Goal: Transaction & Acquisition: Purchase product/service

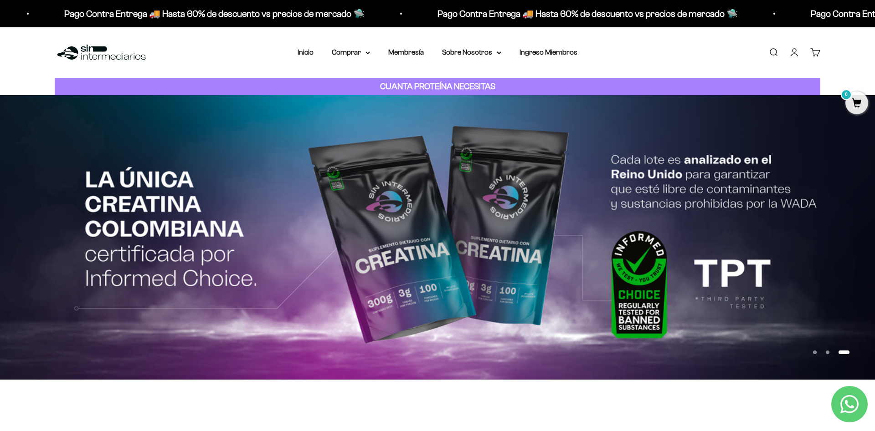
click at [549, 67] on div "Menú [GEOGRAPHIC_DATA] Inicio Comprar Proteínas Ver Todos Whey Iso Vegan Pancak…" at bounding box center [437, 52] width 875 height 51
click at [799, 53] on link "Iniciar sesión" at bounding box center [794, 52] width 10 height 10
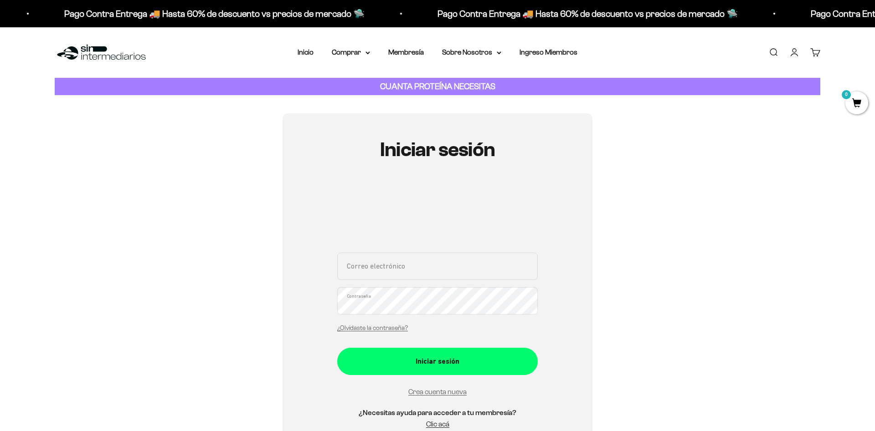
drag, startPoint x: 0, startPoint y: 0, endPoint x: 437, endPoint y: 269, distance: 513.4
click at [437, 269] on input "Correo electrónico" at bounding box center [437, 266] width 200 height 27
type input "llopezc9705@outlook.com"
click at [337, 348] on button "Iniciar sesión" at bounding box center [437, 361] width 200 height 27
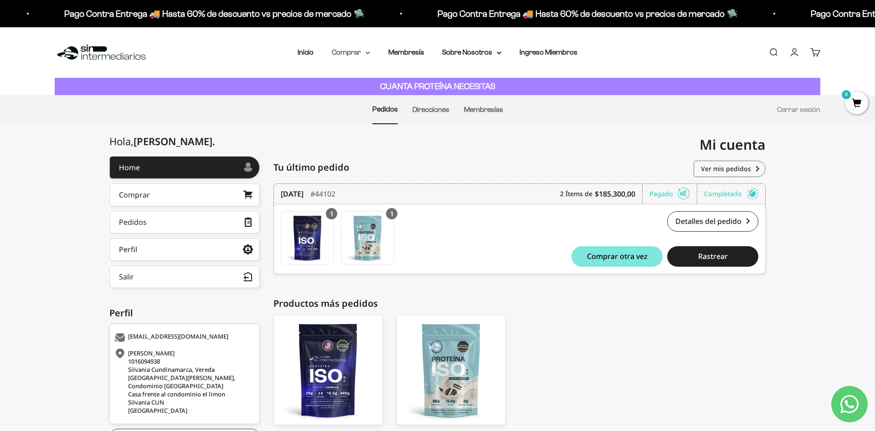
click at [359, 52] on summary "Comprar" at bounding box center [351, 52] width 38 height 12
click at [358, 79] on span "Proteínas" at bounding box center [352, 81] width 31 height 8
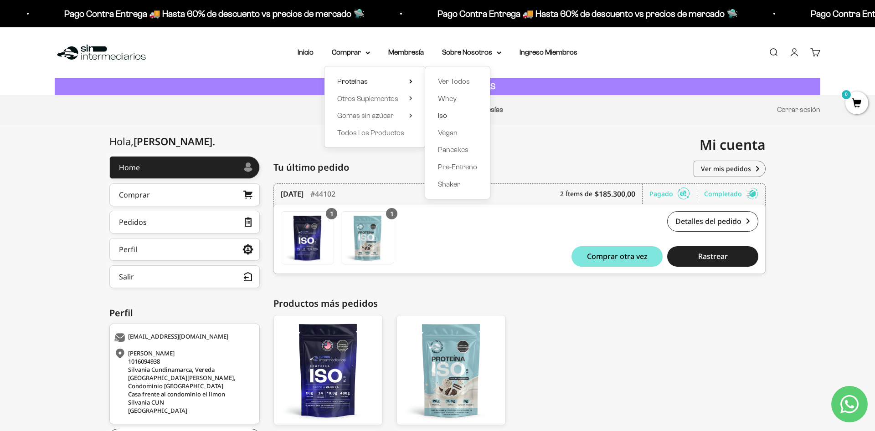
click at [445, 115] on link "Iso" at bounding box center [457, 116] width 39 height 12
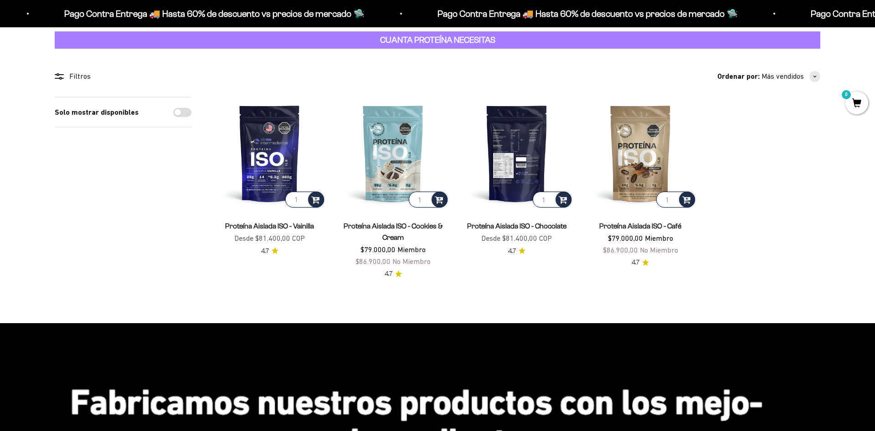
scroll to position [46, 0]
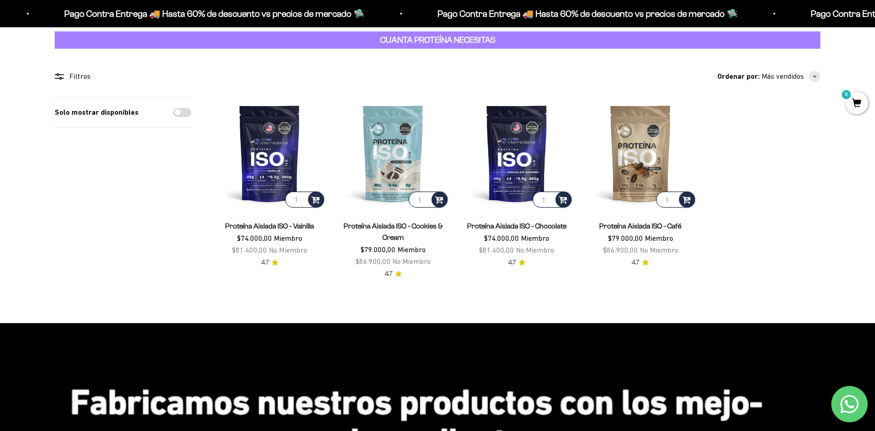
click at [180, 113] on input "Solo mostrar disponibles" at bounding box center [182, 112] width 18 height 9
checkbox input "true"
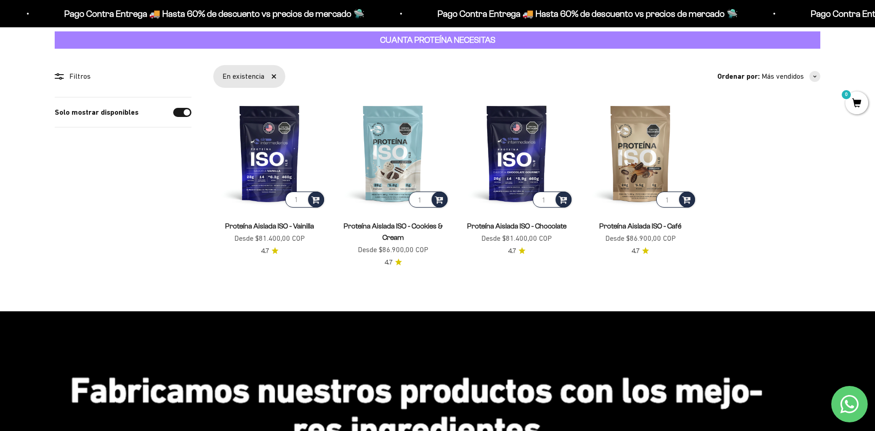
click at [180, 114] on input "Solo mostrar disponibles" at bounding box center [182, 112] width 18 height 9
checkbox input "false"
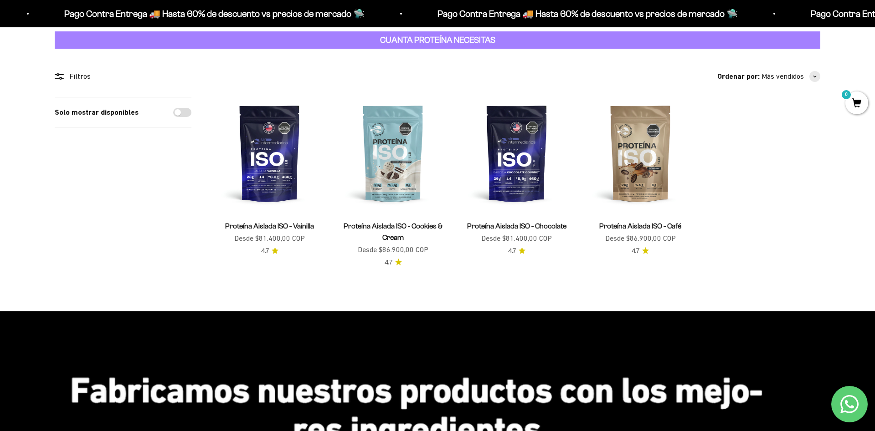
click at [180, 114] on input "Solo mostrar disponibles" at bounding box center [182, 112] width 18 height 9
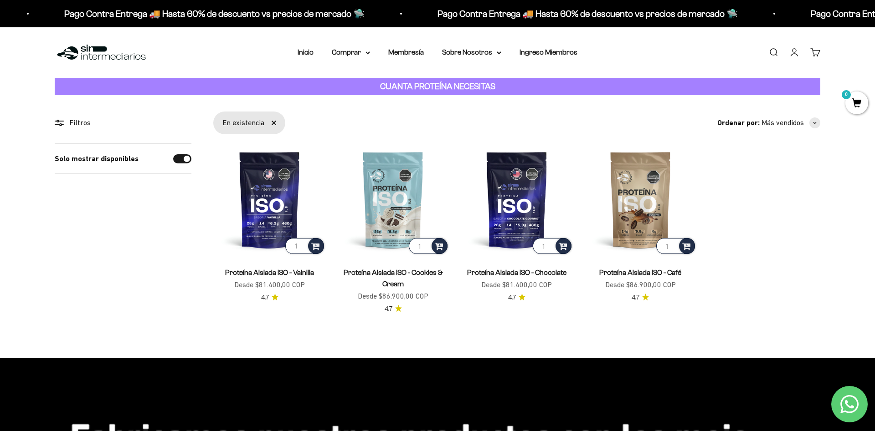
click at [445, 85] on strong "CUANTA PROTEÍNA NECESITAS" at bounding box center [437, 87] width 115 height 10
click at [81, 122] on div "Filtros" at bounding box center [123, 123] width 137 height 12
click at [61, 123] on icon at bounding box center [59, 123] width 9 height 6
click at [58, 122] on circle at bounding box center [58, 121] width 2 height 2
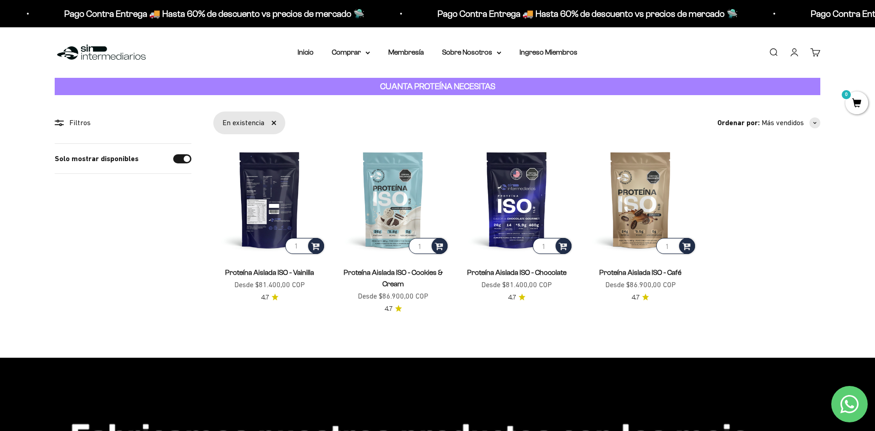
click at [269, 206] on img at bounding box center [269, 200] width 113 height 113
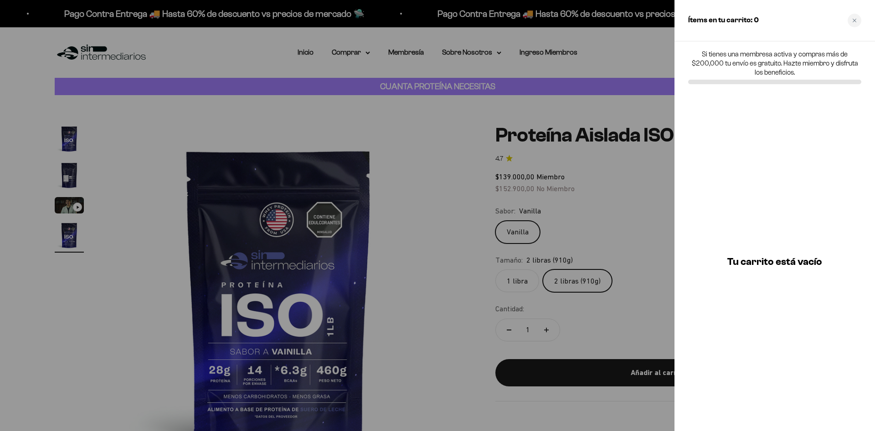
scroll to position [0, 1071]
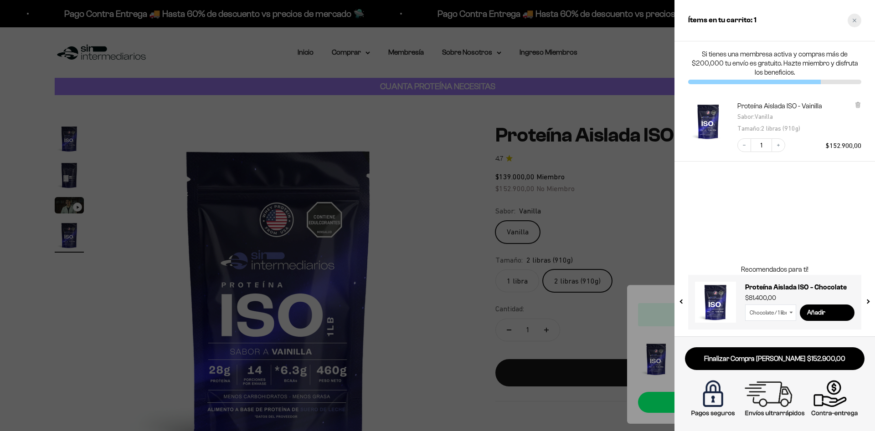
click at [859, 21] on div "Close cart" at bounding box center [854, 21] width 14 height 14
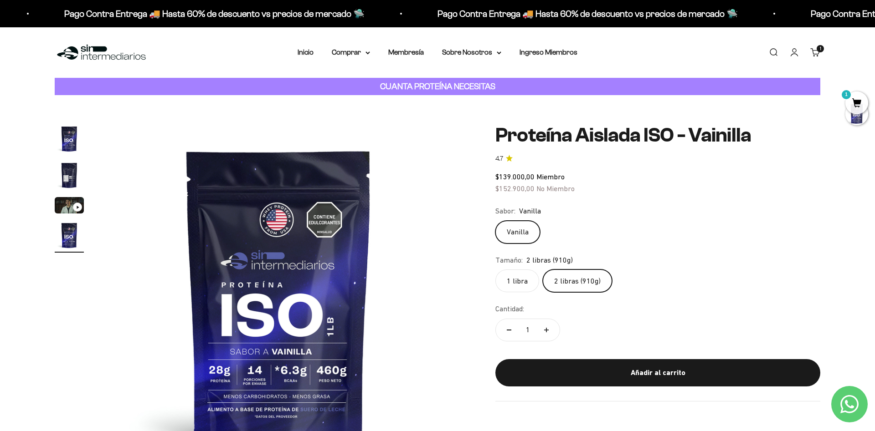
scroll to position [0, 0]
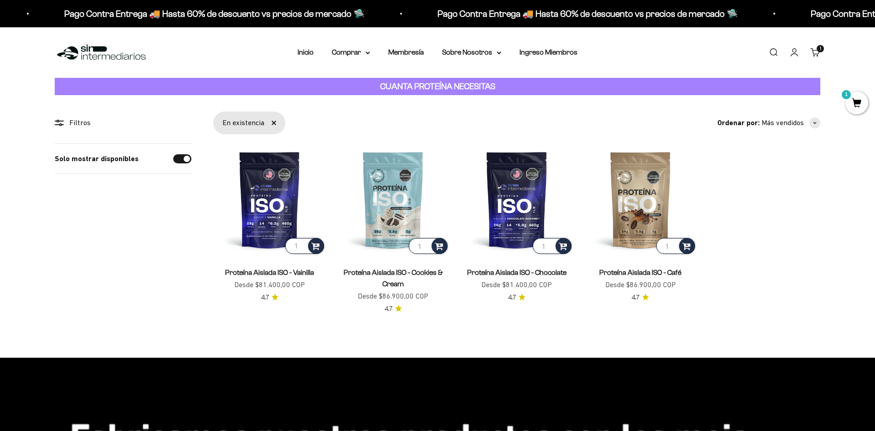
scroll to position [46, 0]
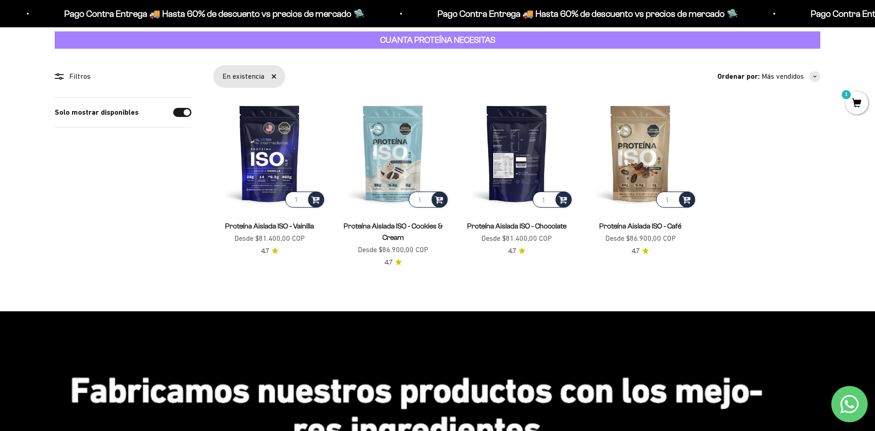
click at [535, 154] on img at bounding box center [516, 153] width 113 height 113
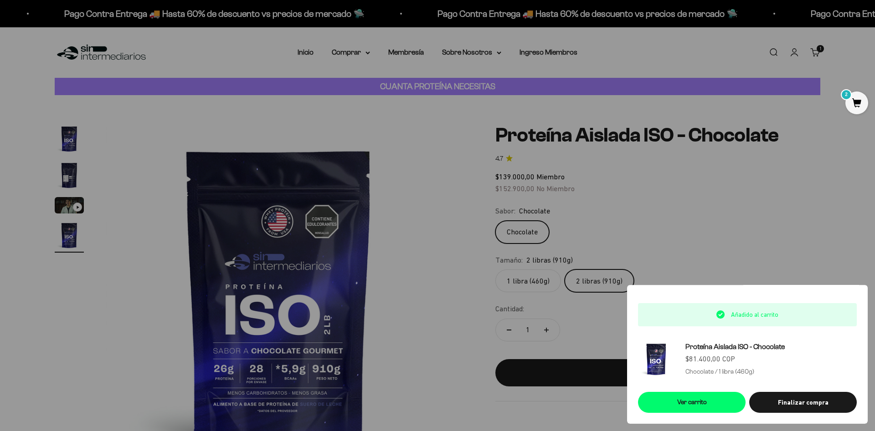
scroll to position [0, 1071]
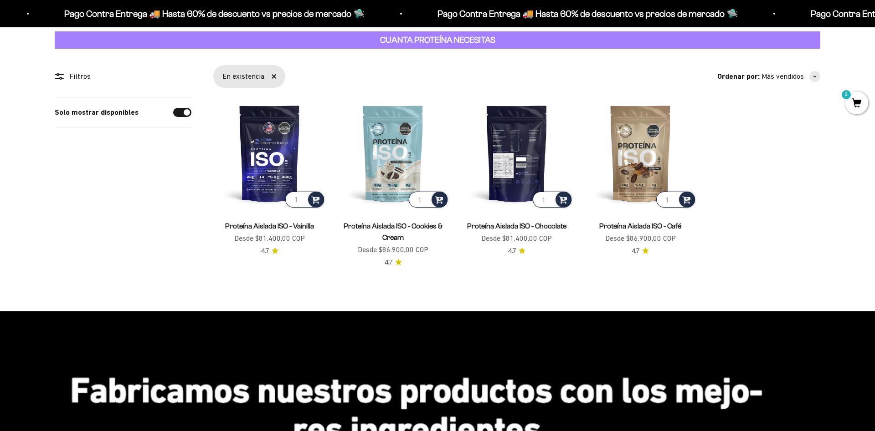
scroll to position [46, 0]
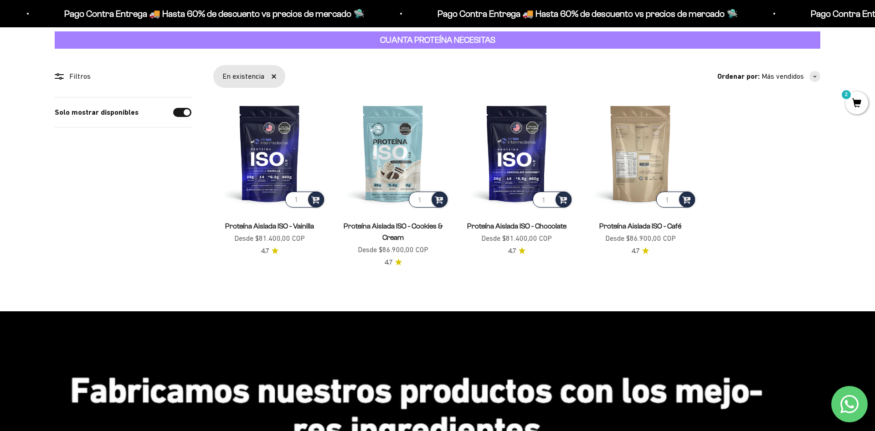
click at [649, 172] on img at bounding box center [640, 153] width 113 height 113
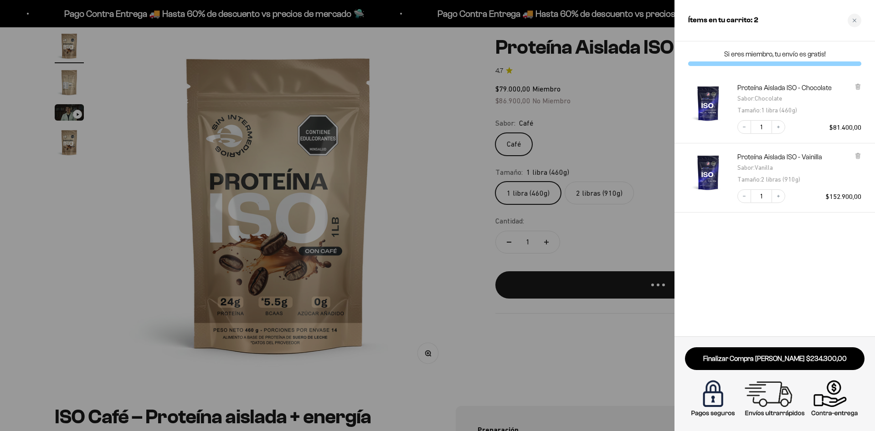
scroll to position [93, 0]
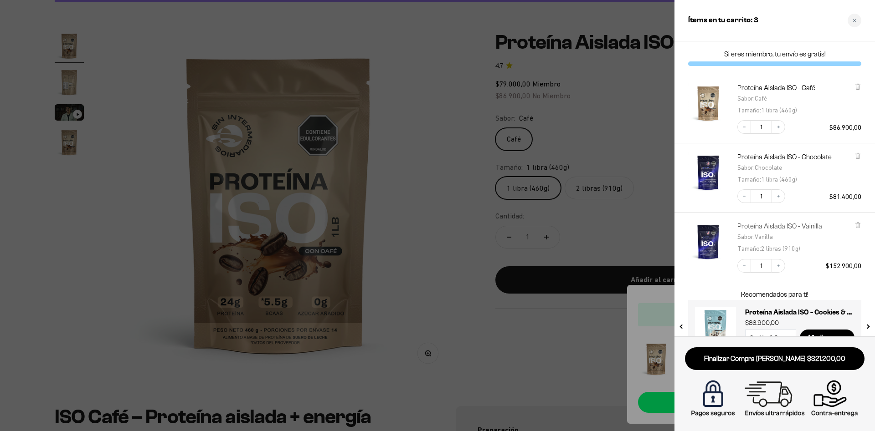
click at [760, 226] on link "Proteína Aislada ISO - Vainilla" at bounding box center [779, 226] width 85 height 9
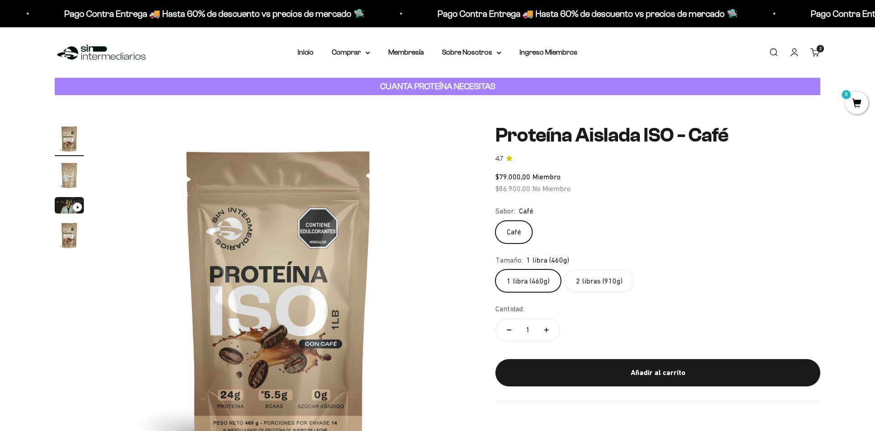
scroll to position [93, 0]
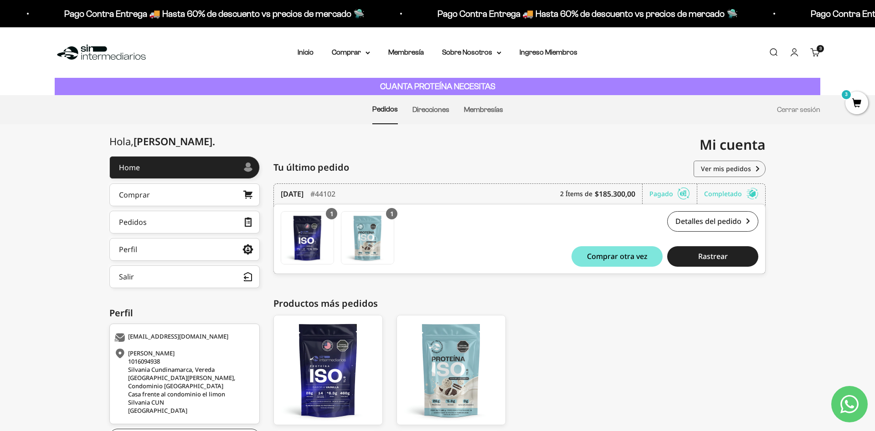
click at [818, 52] on cart-count "3 artículos 3" at bounding box center [819, 48] width 7 height 7
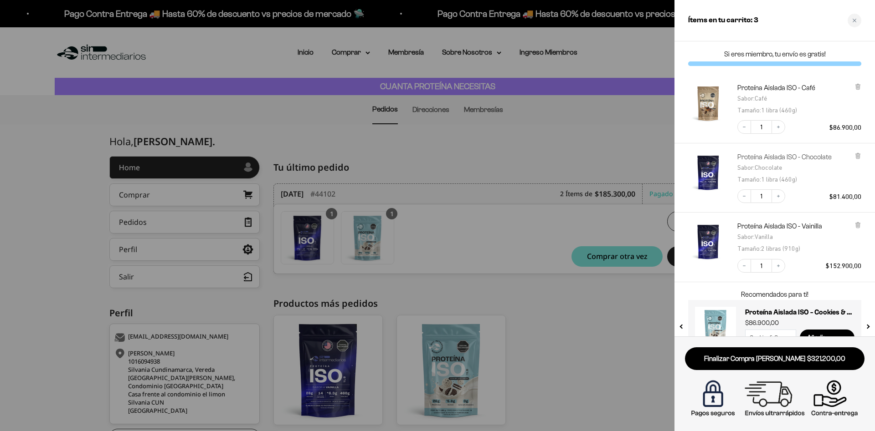
click at [795, 157] on link "Proteína Aislada ISO - Chocolate" at bounding box center [784, 157] width 94 height 9
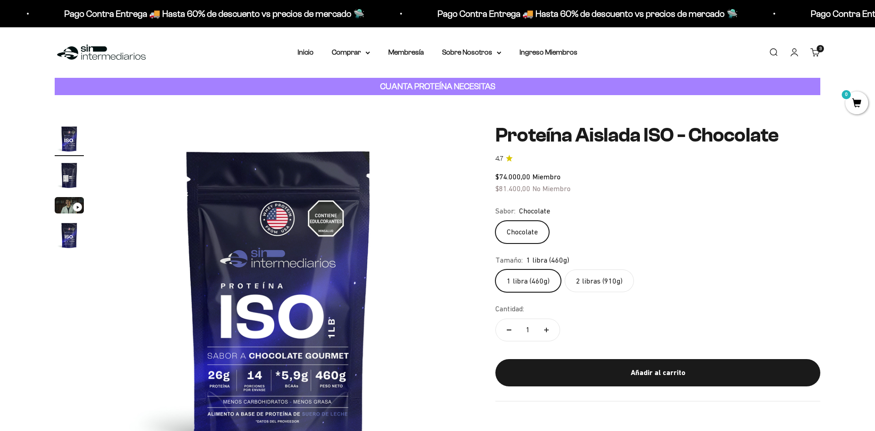
click at [589, 277] on label "2 libras (910g)" at bounding box center [599, 281] width 69 height 23
click at [495, 270] on input "2 libras (910g)" at bounding box center [495, 269] width 0 height 0
radio input "true"
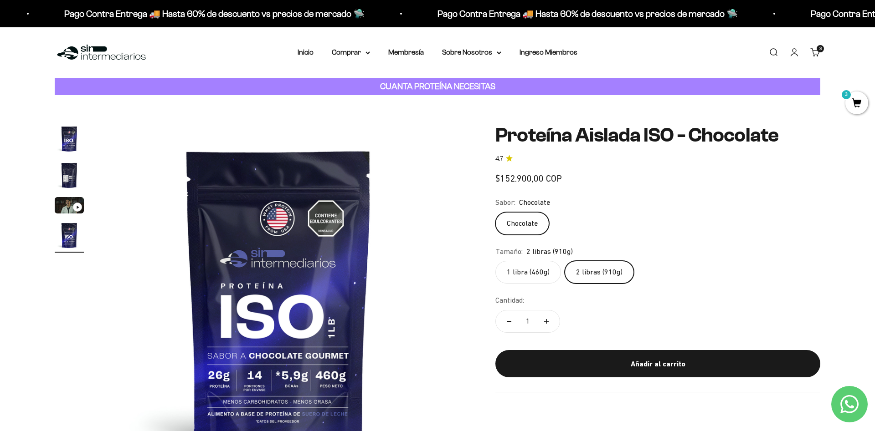
scroll to position [0, 1071]
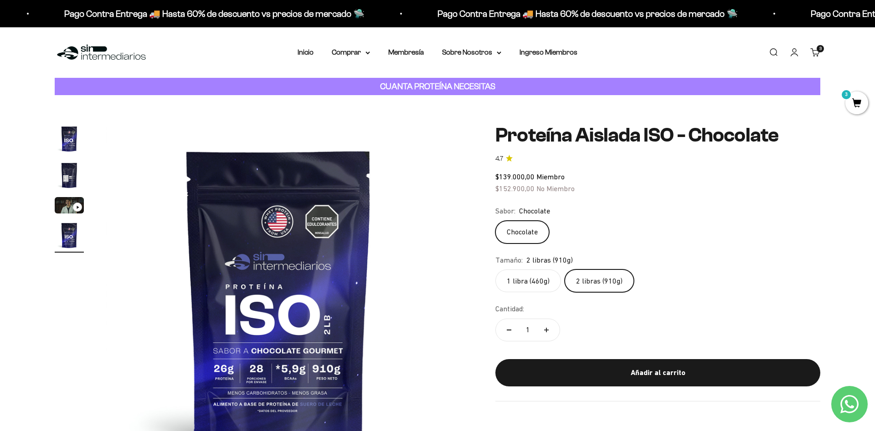
click at [552, 278] on label "1 libra (460g)" at bounding box center [528, 281] width 66 height 23
click at [495, 270] on input "1 libra (460g)" at bounding box center [495, 269] width 0 height 0
radio input "true"
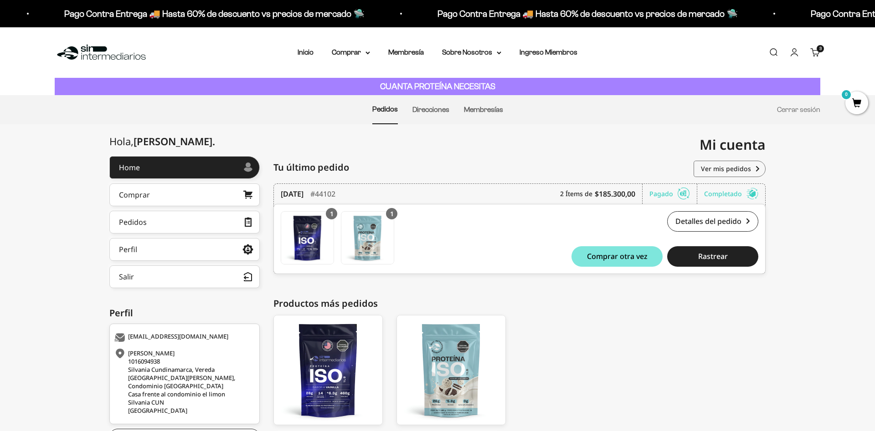
scroll to position [65, 0]
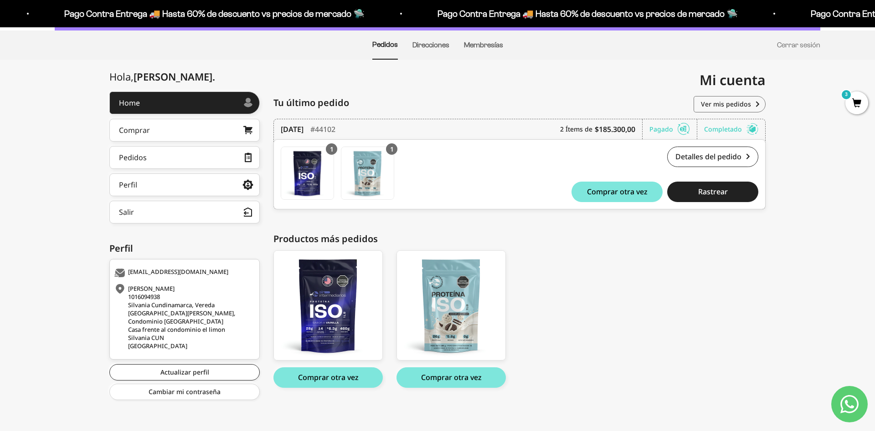
click at [860, 98] on span "3" at bounding box center [856, 103] width 23 height 23
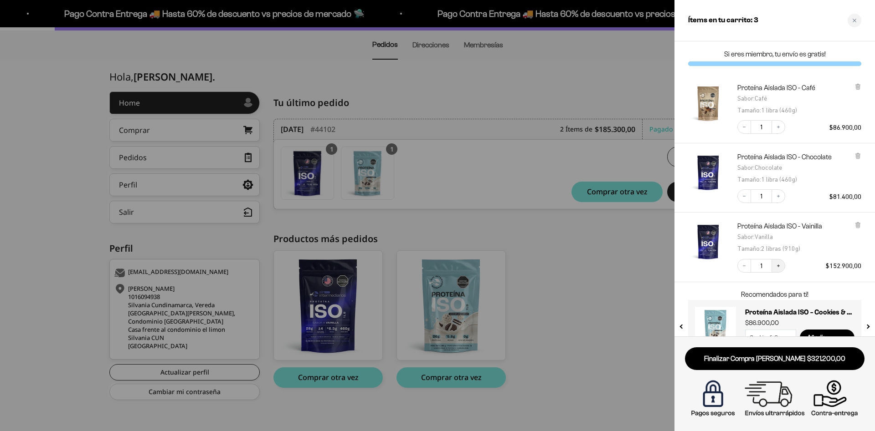
click at [779, 267] on icon "Increase quantity" at bounding box center [777, 265] width 5 height 5
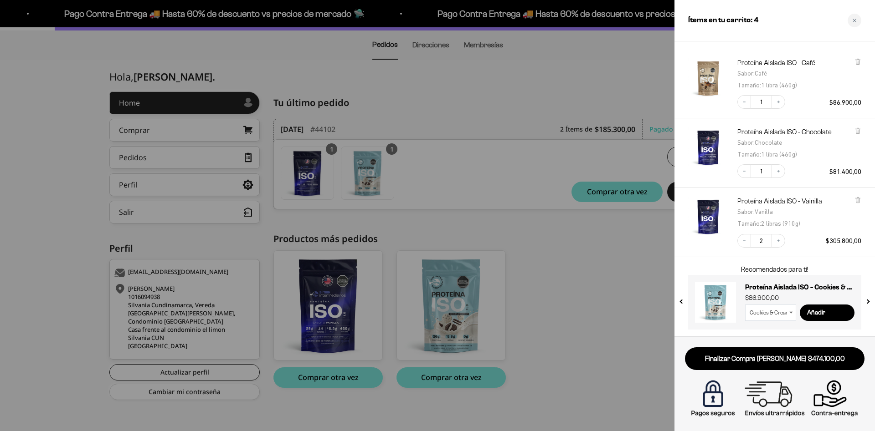
scroll to position [0, 0]
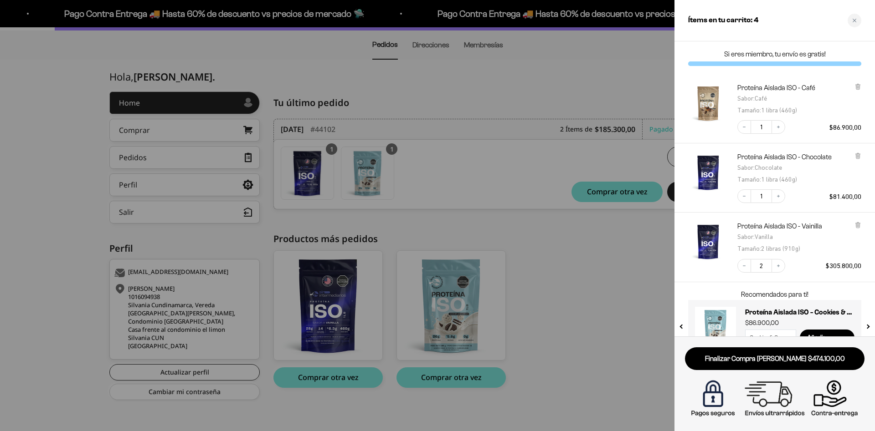
click at [676, 87] on div "Proteína Aislada ISO - Café Sabor : Café Tamaño : 1 libra (460g) Decrease quant…" at bounding box center [774, 108] width 200 height 69
click at [549, 78] on div at bounding box center [437, 215] width 875 height 431
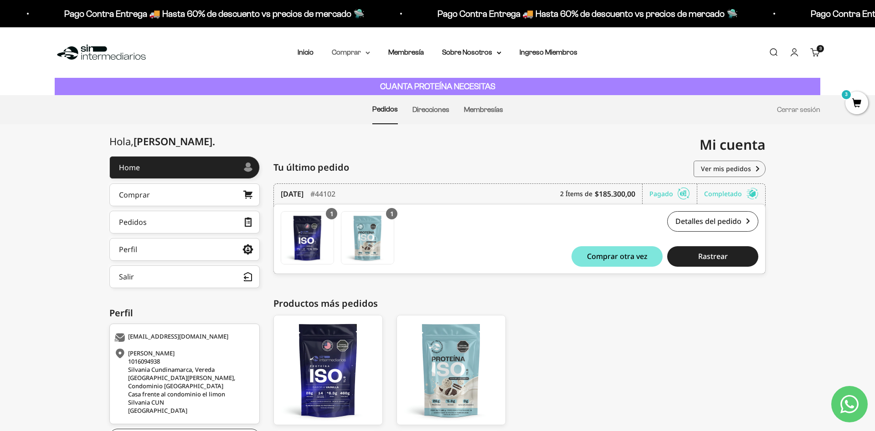
click at [364, 48] on summary "Comprar" at bounding box center [351, 52] width 38 height 12
click at [399, 79] on summary "Proteínas" at bounding box center [374, 82] width 75 height 12
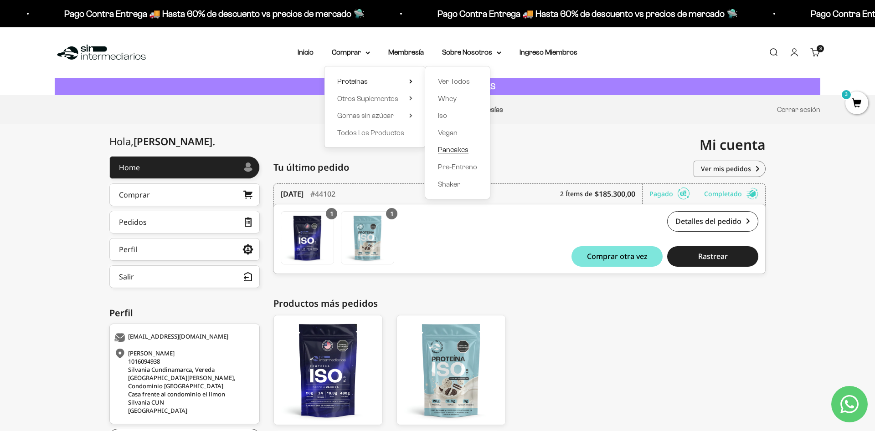
click at [445, 149] on span "Pancakes" at bounding box center [453, 150] width 31 height 8
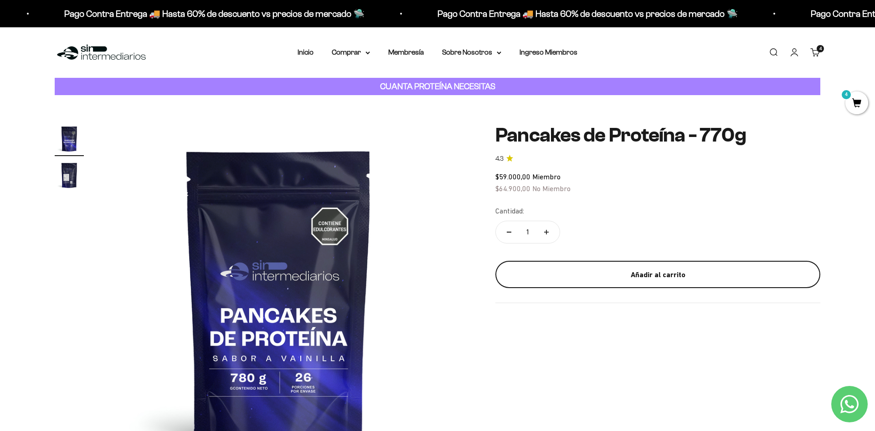
click at [583, 270] on div "Añadir al carrito" at bounding box center [657, 275] width 288 height 12
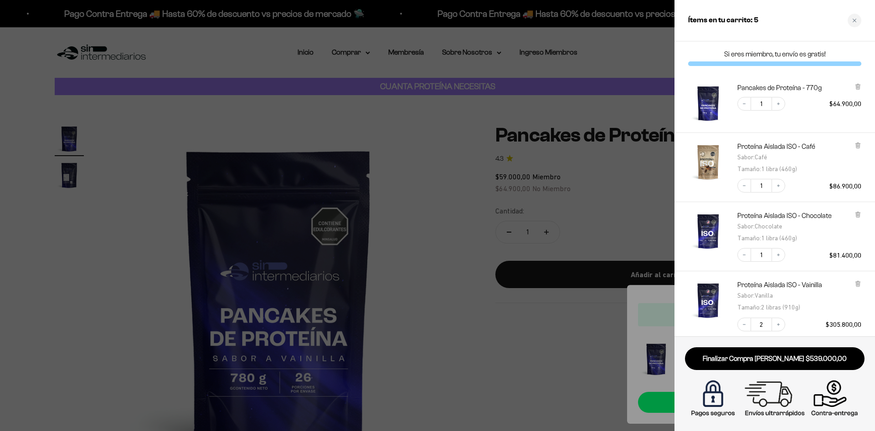
click at [532, 298] on div at bounding box center [437, 215] width 875 height 431
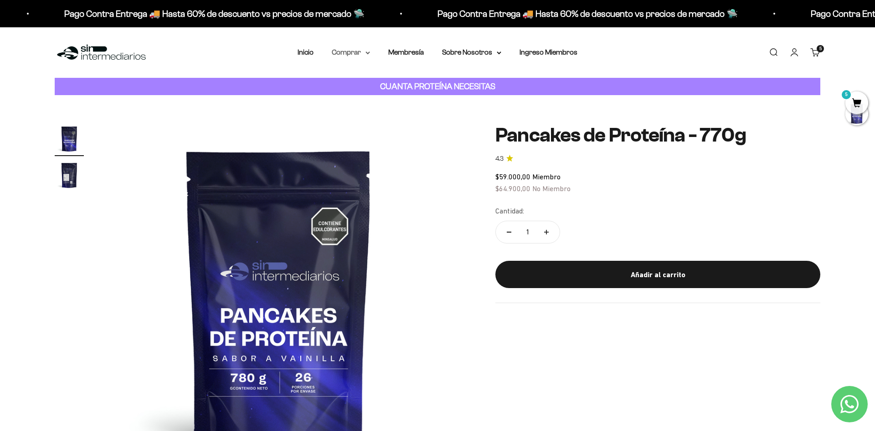
click at [362, 52] on summary "Comprar" at bounding box center [351, 52] width 38 height 12
click at [373, 99] on span "Otros Suplementos" at bounding box center [367, 99] width 61 height 8
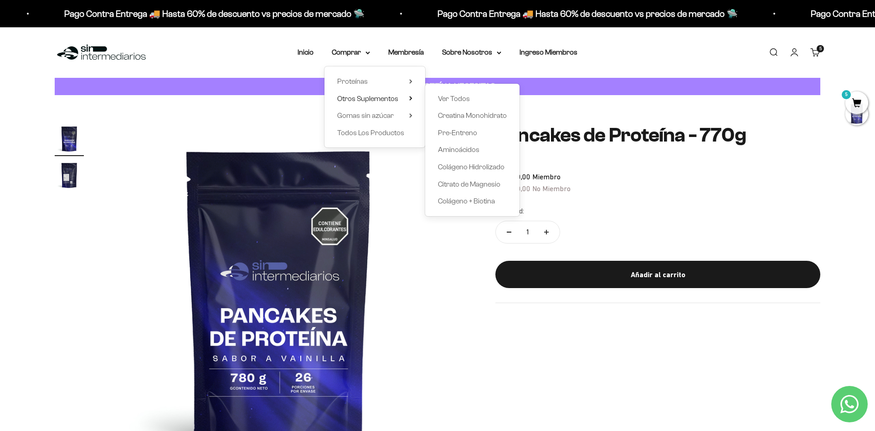
click at [408, 80] on div "Proteínas Ver Todos Whey Iso Vegan Shaker" at bounding box center [374, 107] width 101 height 81
click at [409, 81] on icon at bounding box center [410, 81] width 3 height 5
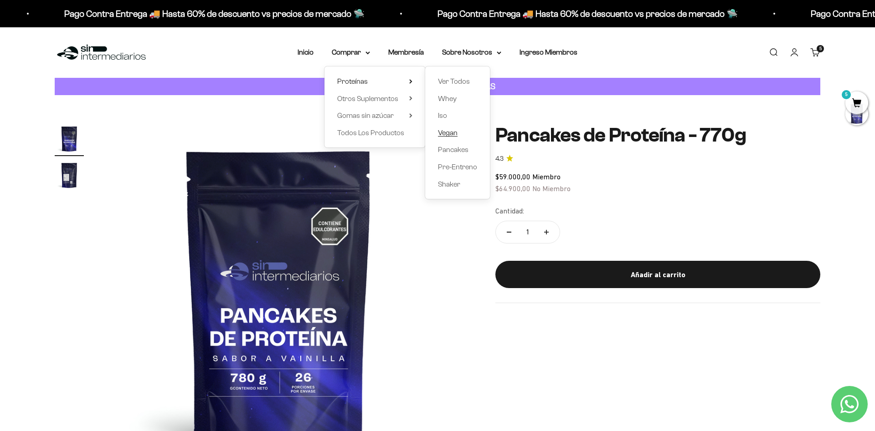
click at [440, 132] on span "Vegan" at bounding box center [448, 133] width 20 height 8
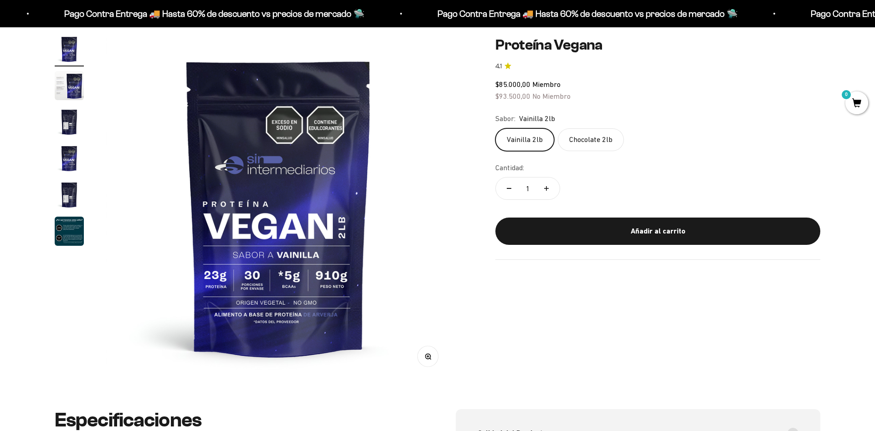
scroll to position [90, 0]
click at [71, 91] on img "Ir al artículo 2" at bounding box center [69, 85] width 29 height 29
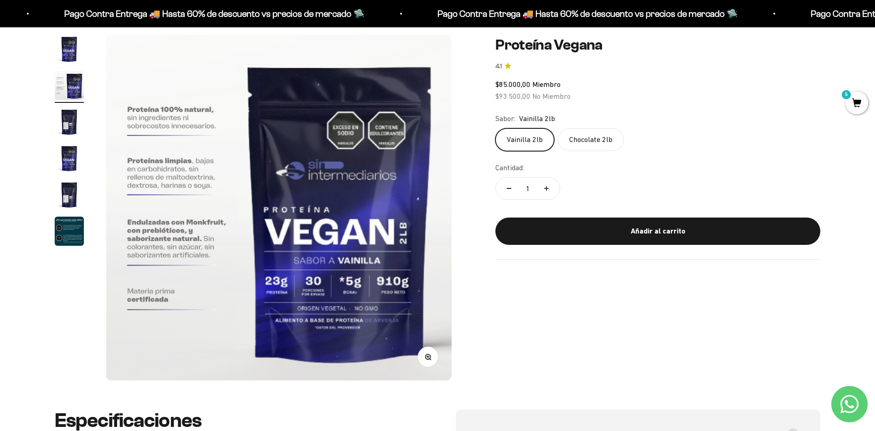
scroll to position [0, 0]
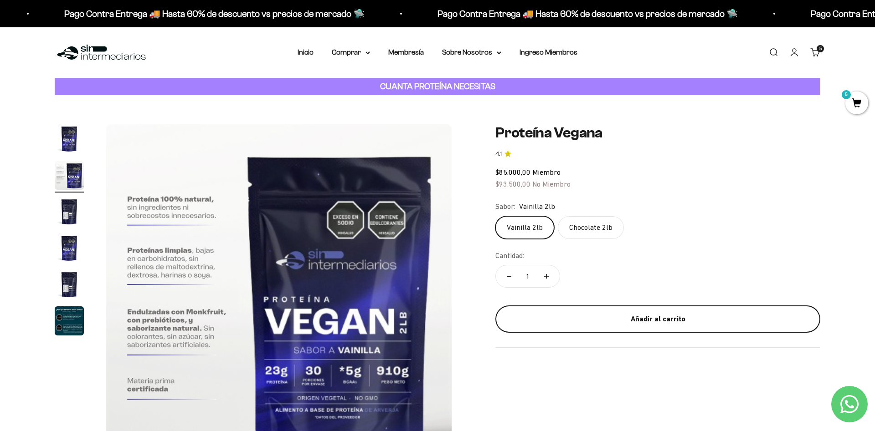
click at [690, 319] on div "Añadir al carrito" at bounding box center [657, 319] width 288 height 12
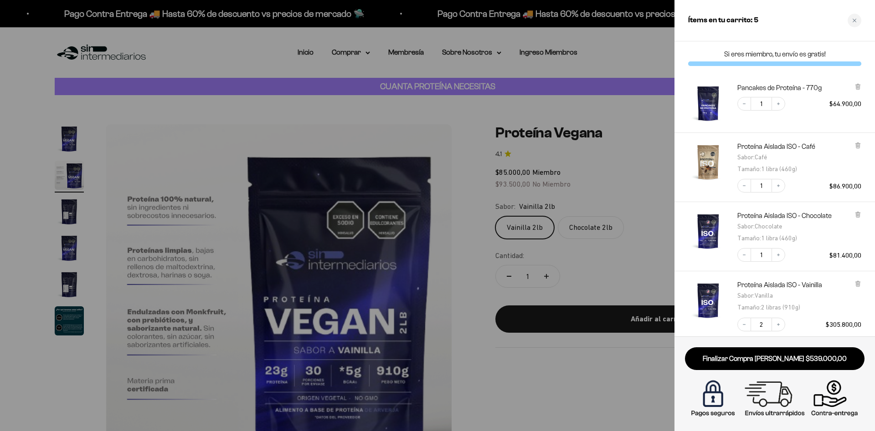
click at [407, 69] on div at bounding box center [437, 215] width 875 height 431
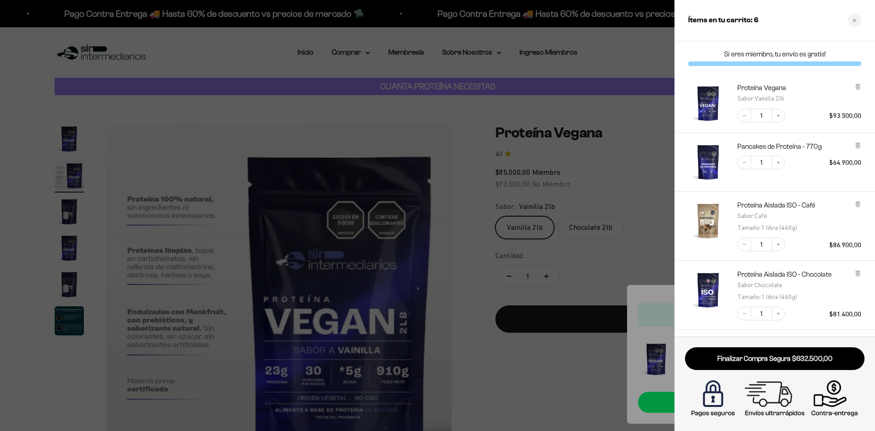
click at [361, 52] on div at bounding box center [437, 215] width 875 height 431
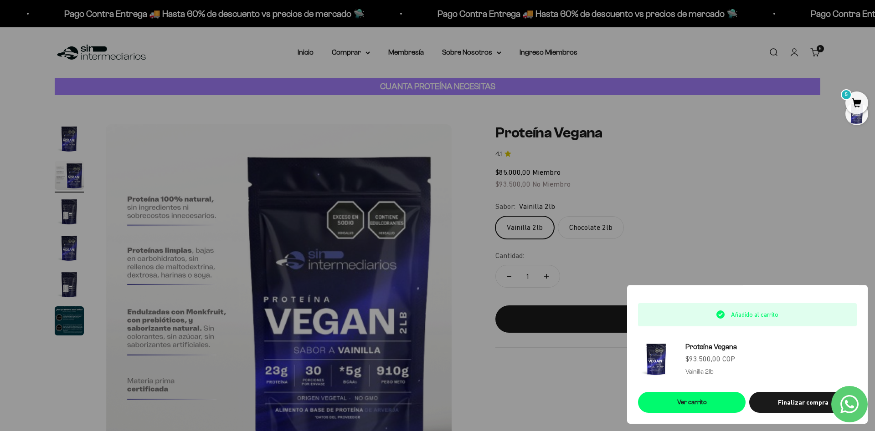
scroll to position [0, 357]
click at [339, 116] on div at bounding box center [437, 215] width 875 height 431
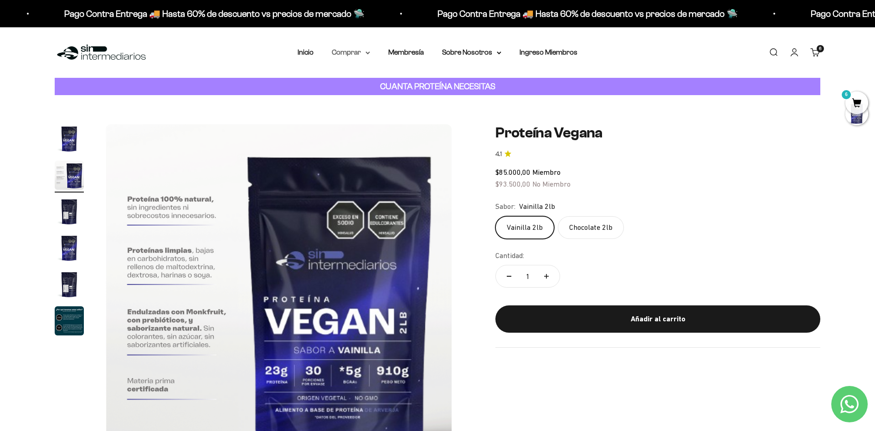
click at [339, 53] on summary "Comprar" at bounding box center [351, 52] width 38 height 12
click at [348, 84] on span "Proteínas" at bounding box center [352, 81] width 31 height 8
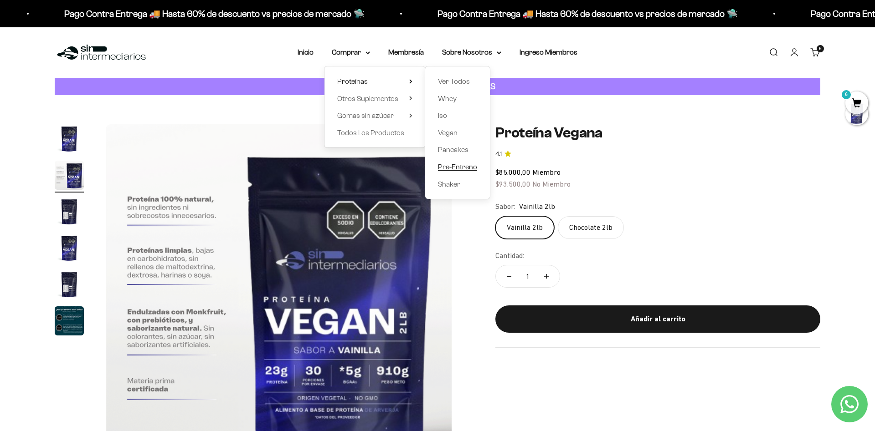
click at [458, 165] on span "Pre-Entreno" at bounding box center [457, 167] width 39 height 8
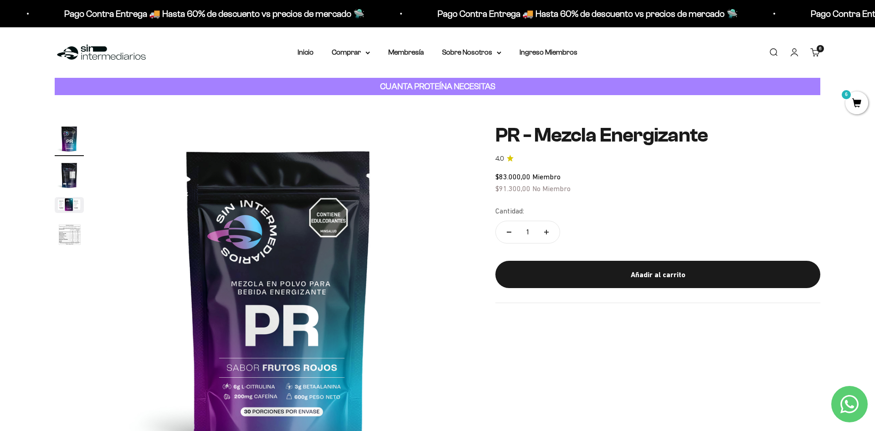
click at [70, 236] on img "Ir al artículo 4" at bounding box center [69, 236] width 29 height 30
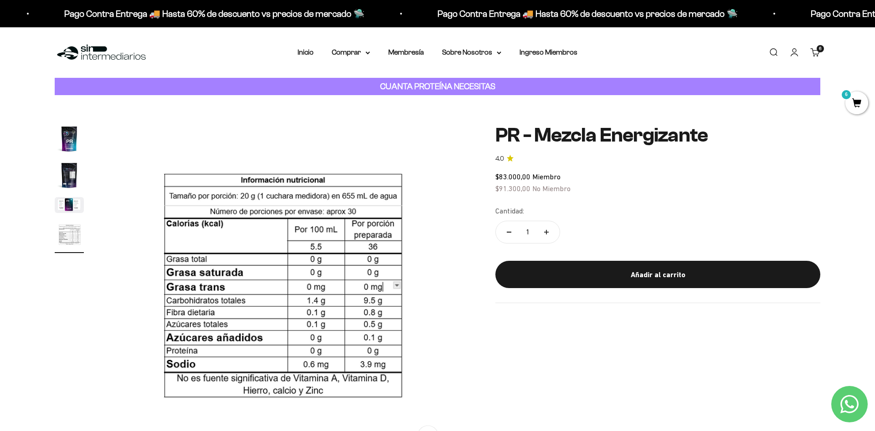
scroll to position [0, 1071]
click at [343, 54] on summary "Comprar" at bounding box center [351, 52] width 38 height 12
click at [398, 97] on summary "Otros Suplementos" at bounding box center [374, 99] width 75 height 12
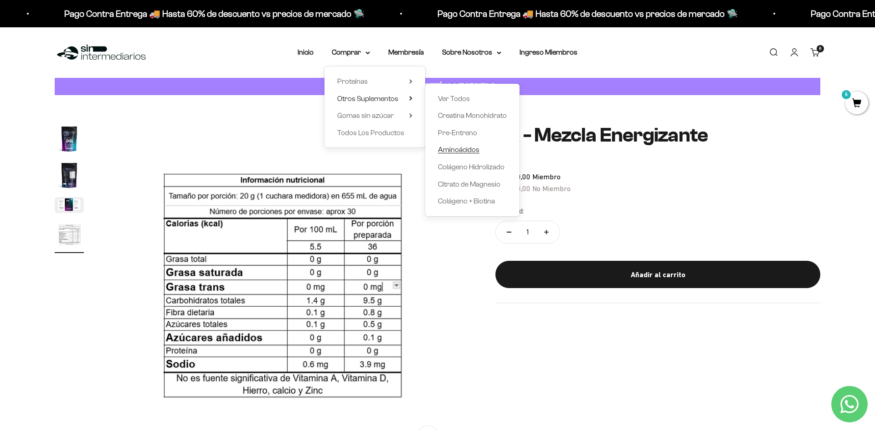
click at [448, 150] on span "Aminoácidos" at bounding box center [458, 150] width 41 height 8
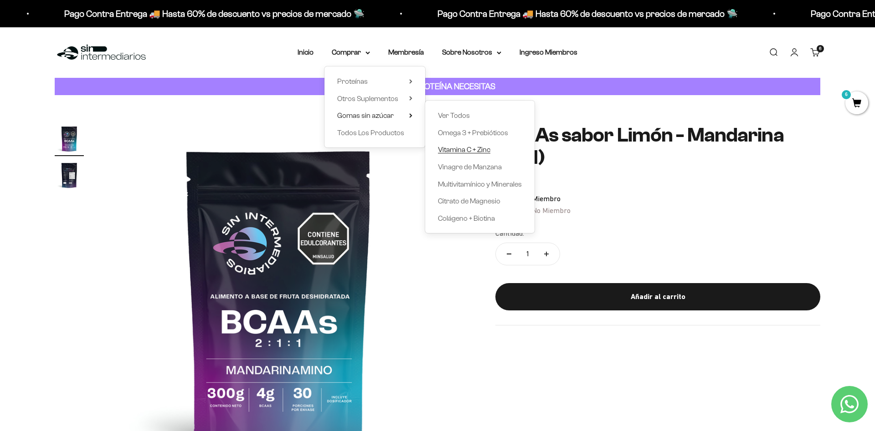
click at [465, 149] on span "Vitamina C + Zinc" at bounding box center [464, 150] width 52 height 8
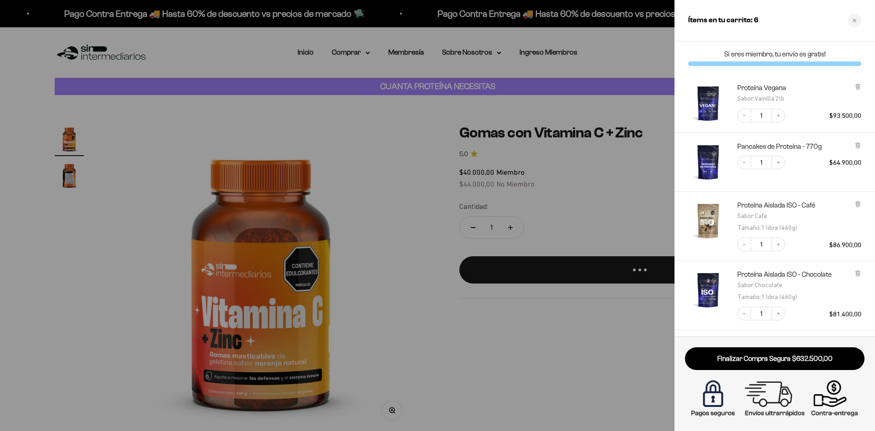
click at [564, 227] on div at bounding box center [437, 215] width 875 height 431
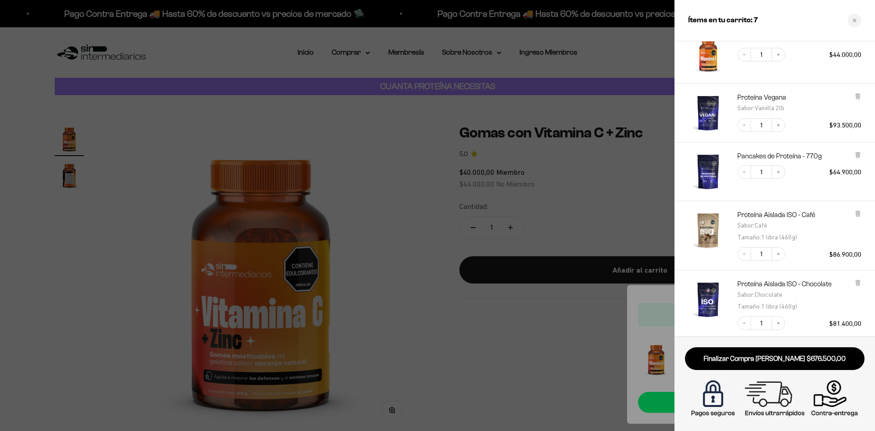
scroll to position [148, 0]
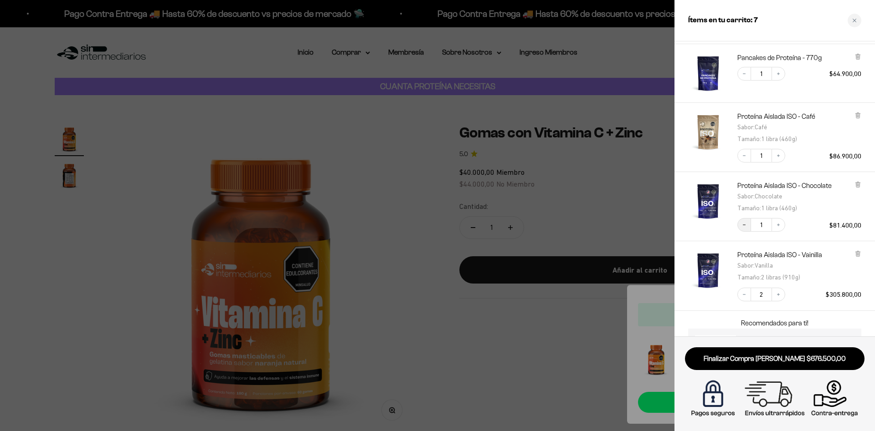
click at [742, 223] on icon "Decrease quantity" at bounding box center [743, 224] width 5 height 5
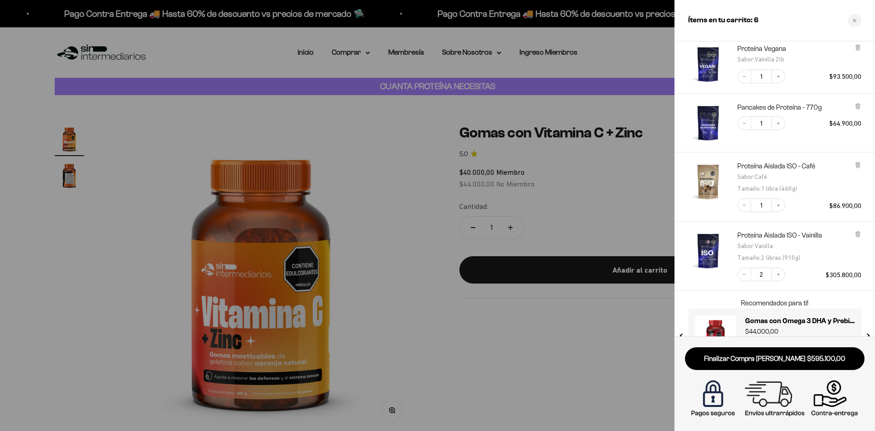
scroll to position [132, 0]
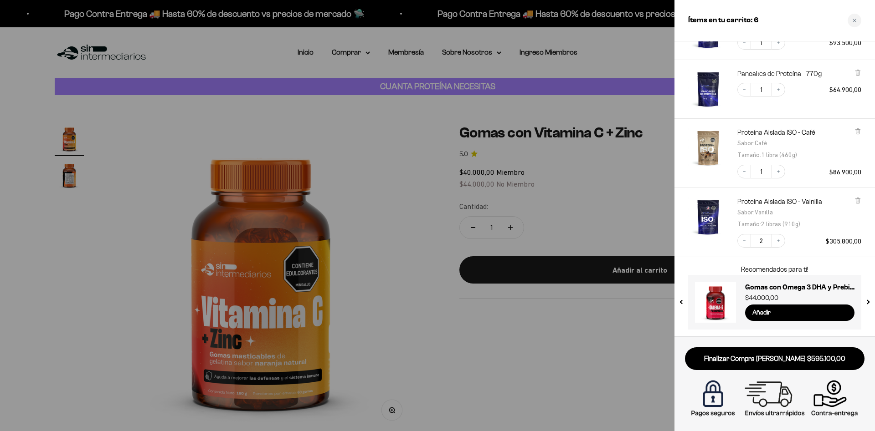
click at [417, 160] on div at bounding box center [437, 215] width 875 height 431
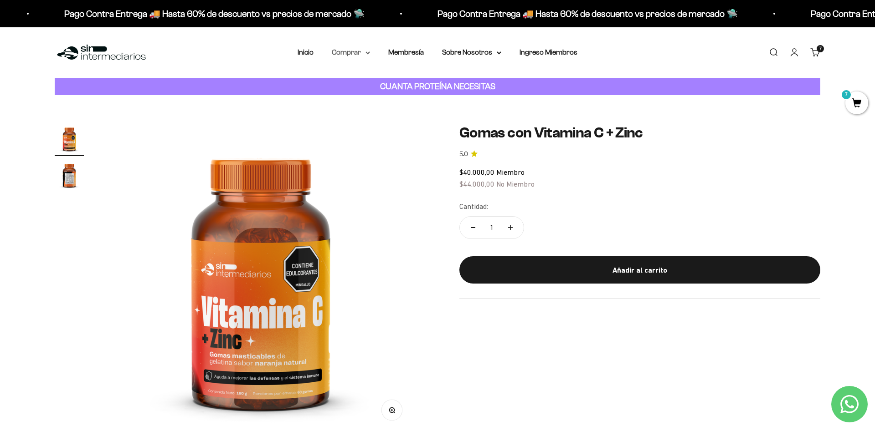
click at [355, 49] on summary "Comprar" at bounding box center [351, 52] width 38 height 12
click at [402, 99] on summary "Otros Suplementos" at bounding box center [374, 99] width 75 height 12
click at [383, 80] on summary "Proteínas" at bounding box center [374, 82] width 75 height 12
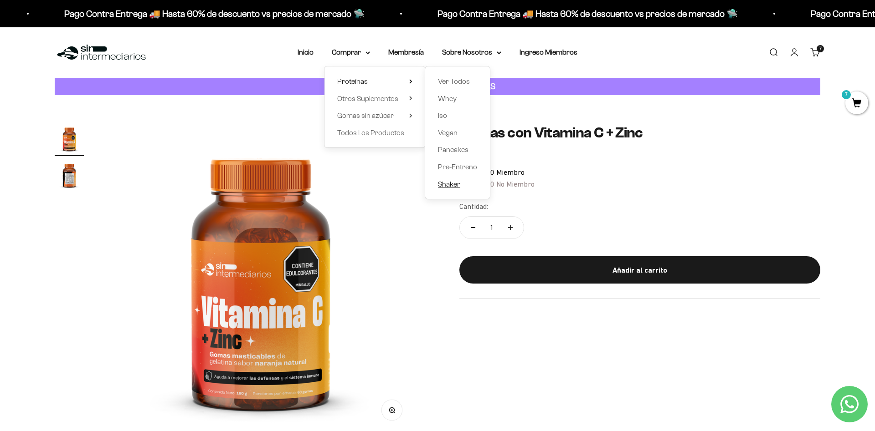
click at [452, 187] on span "Shaker" at bounding box center [449, 184] width 22 height 8
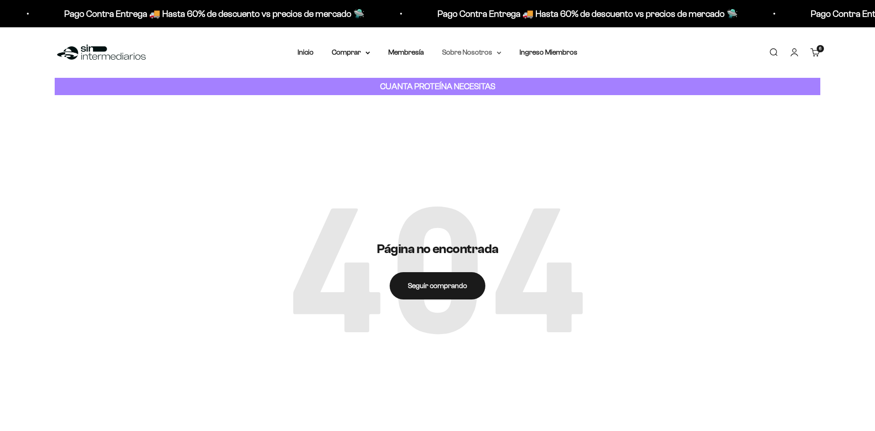
click at [456, 55] on summary "Sobre Nosotros" at bounding box center [471, 52] width 59 height 12
click at [413, 55] on link "Membresía" at bounding box center [406, 52] width 36 height 8
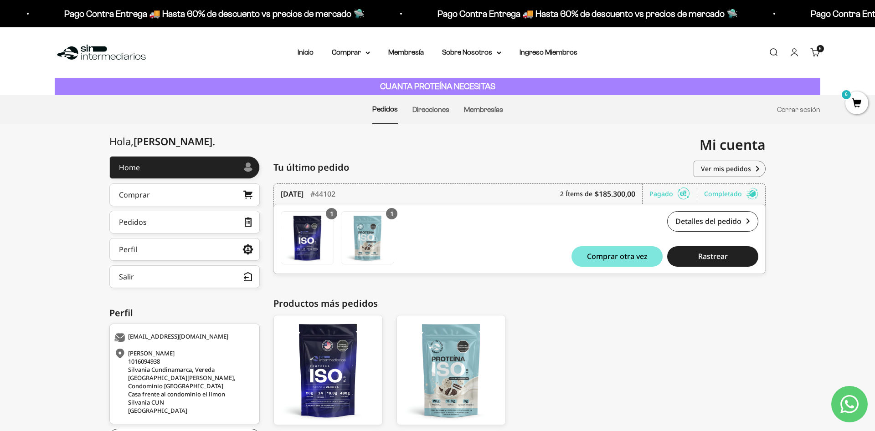
click at [816, 55] on link "Carrito 6 artículos 6" at bounding box center [815, 52] width 10 height 10
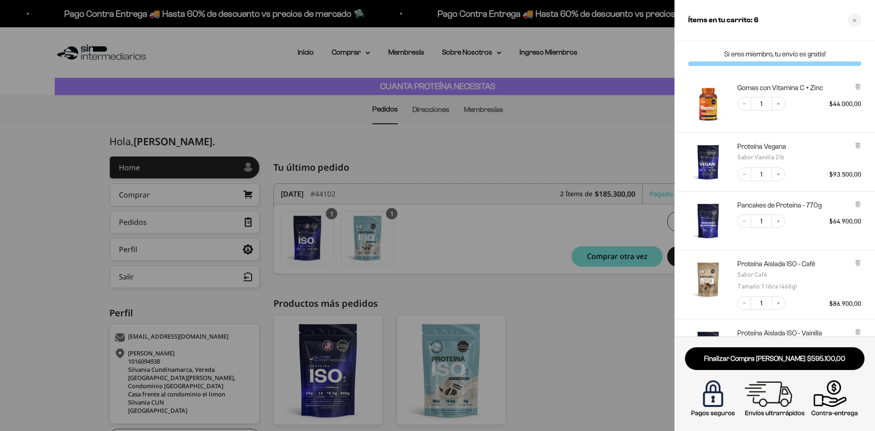
click at [378, 149] on div at bounding box center [437, 215] width 875 height 431
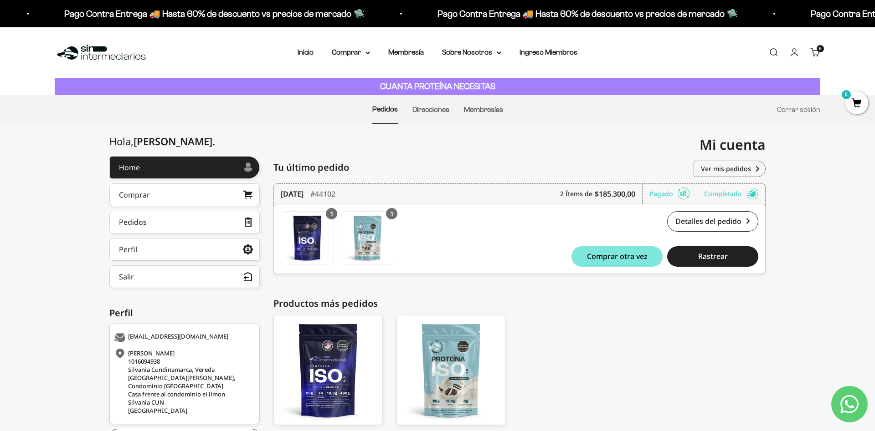
click at [813, 51] on link "Carrito 6 artículos 6" at bounding box center [815, 52] width 10 height 10
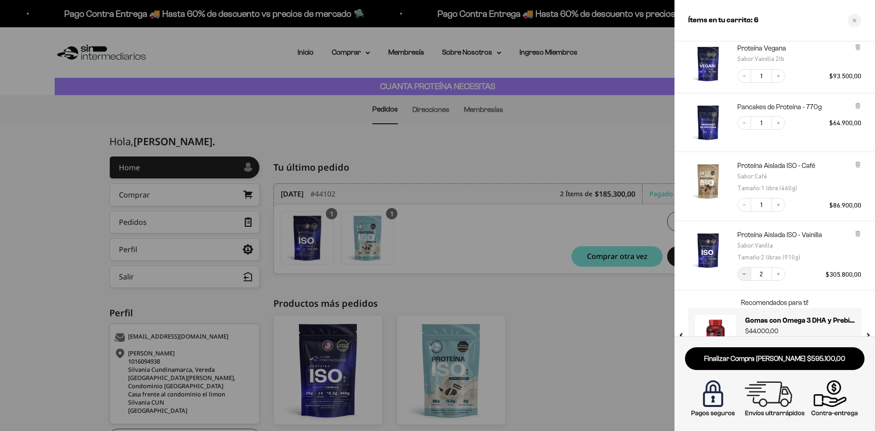
scroll to position [132, 0]
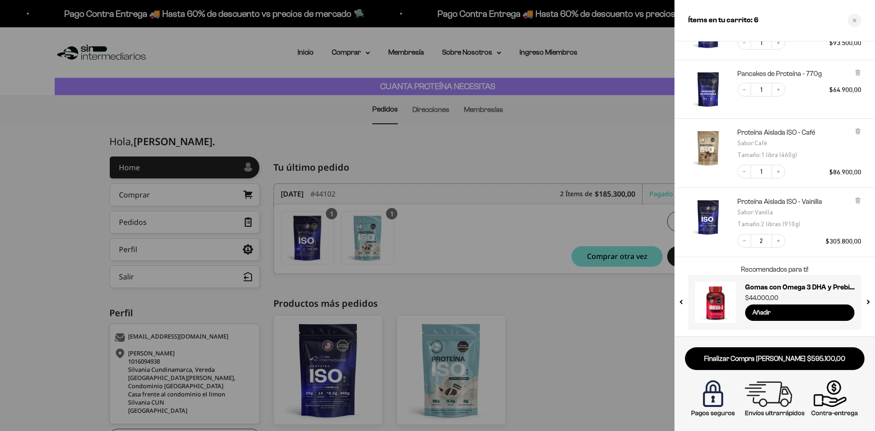
click at [710, 93] on img "Pancakes de Proteína - 770g" at bounding box center [708, 89] width 40 height 40
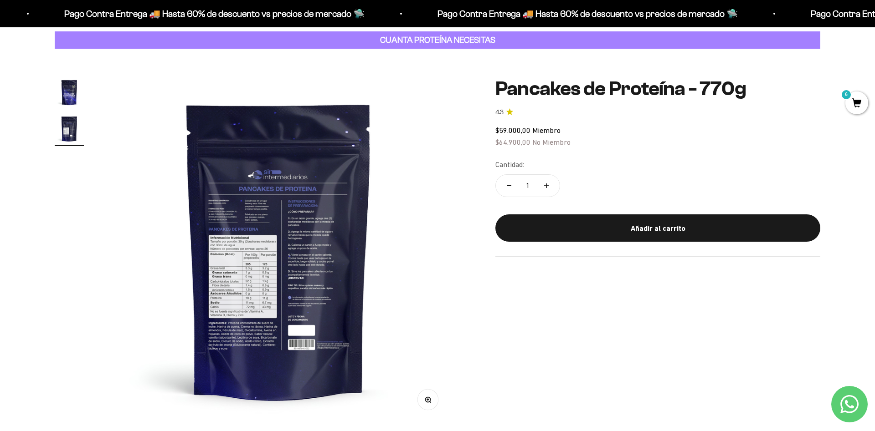
click at [296, 78] on div "Zoom Ir al artículo 1 Ir al artículo 2 Pancakes de Proteína - 770g 4.3 $59.000,…" at bounding box center [437, 251] width 875 height 404
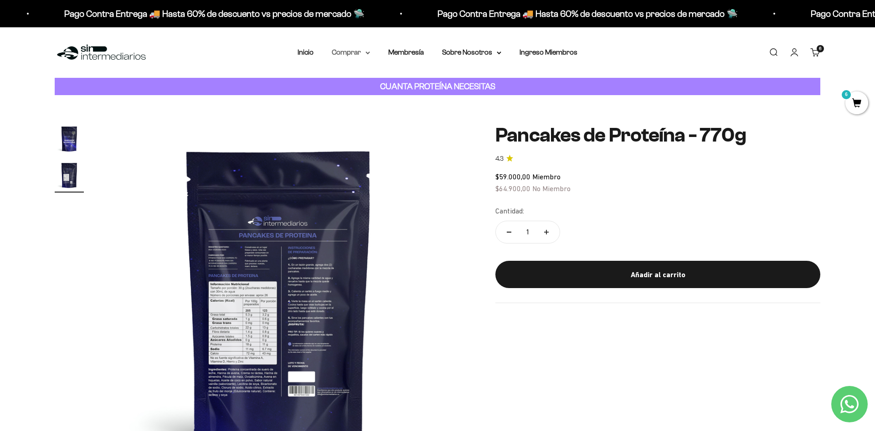
click at [357, 57] on summary "Comprar" at bounding box center [351, 52] width 38 height 12
click at [375, 111] on span "Gomas sin azúcar" at bounding box center [365, 116] width 56 height 12
click at [373, 96] on span "Otros Suplementos" at bounding box center [367, 99] width 61 height 8
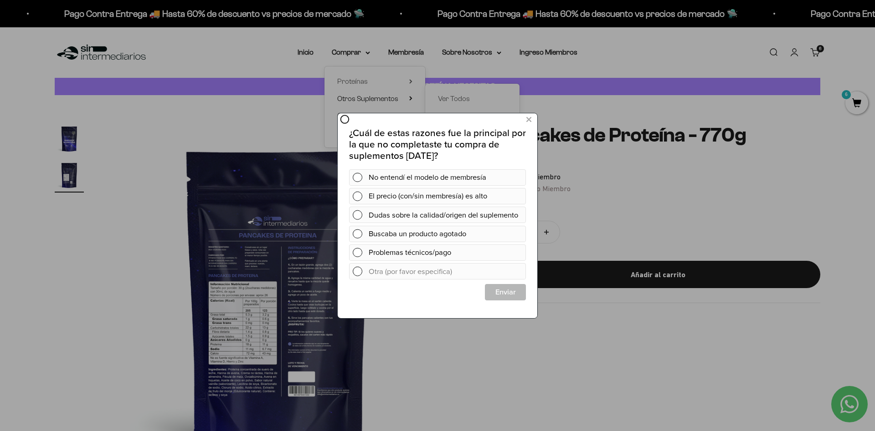
drag, startPoint x: 285, startPoint y: 109, endPoint x: 295, endPoint y: 109, distance: 9.6
click at [285, 109] on div at bounding box center [437, 215] width 875 height 431
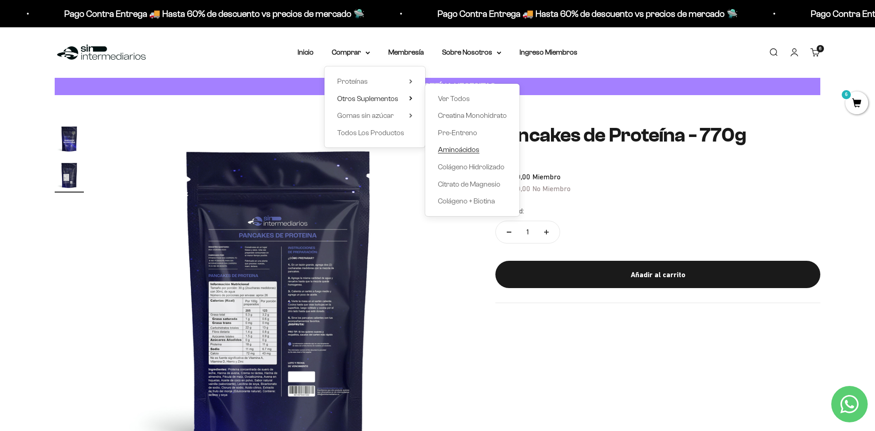
click at [475, 152] on link "Aminoácidos" at bounding box center [472, 150] width 69 height 12
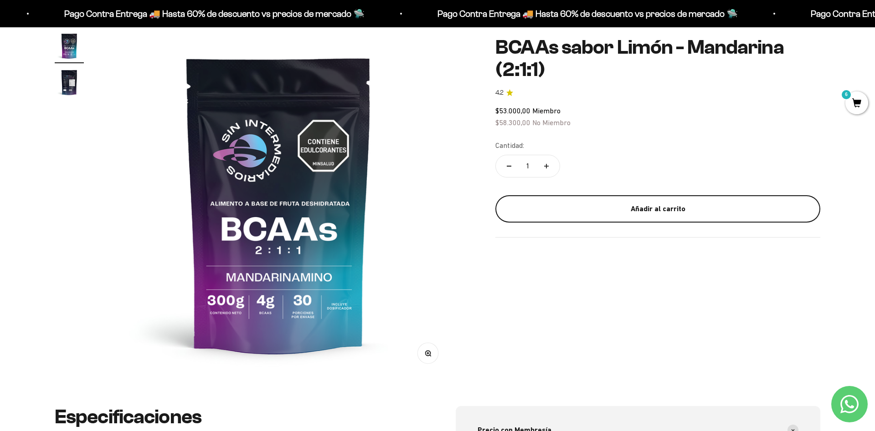
click at [552, 205] on div "Añadir al carrito" at bounding box center [657, 209] width 288 height 12
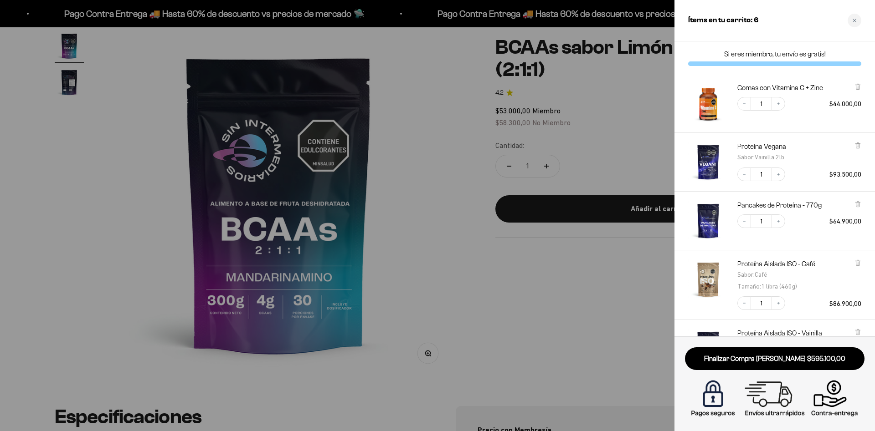
click at [473, 146] on div at bounding box center [437, 215] width 875 height 431
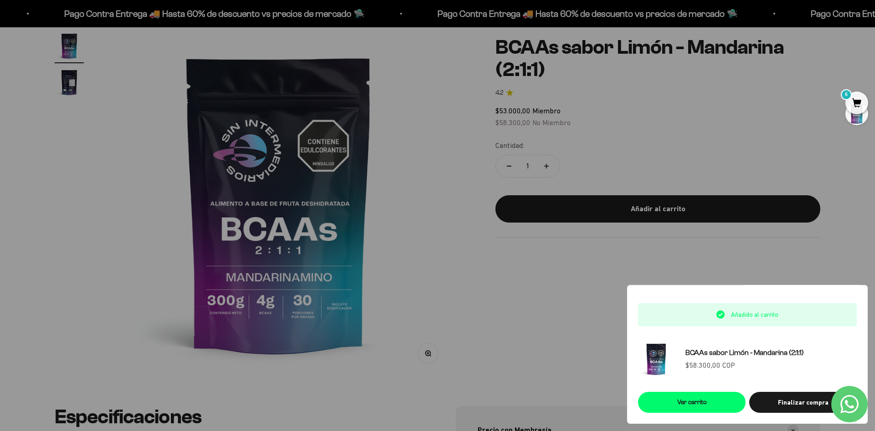
click at [399, 146] on div at bounding box center [437, 215] width 875 height 431
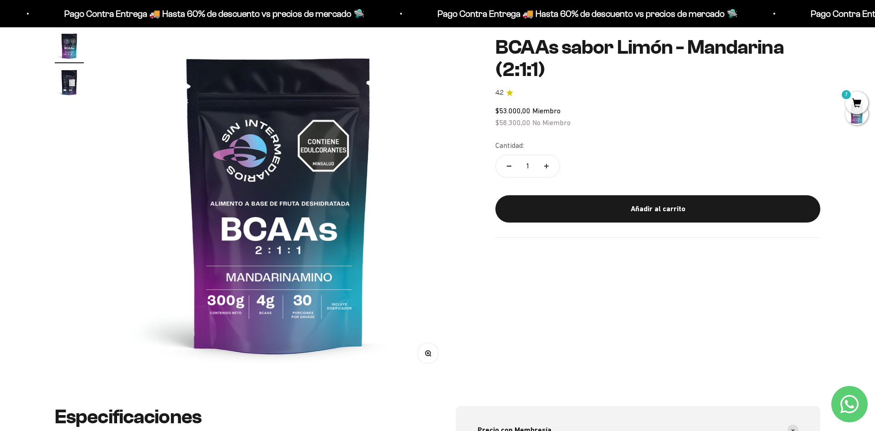
click at [411, 262] on img at bounding box center [279, 204] width 346 height 346
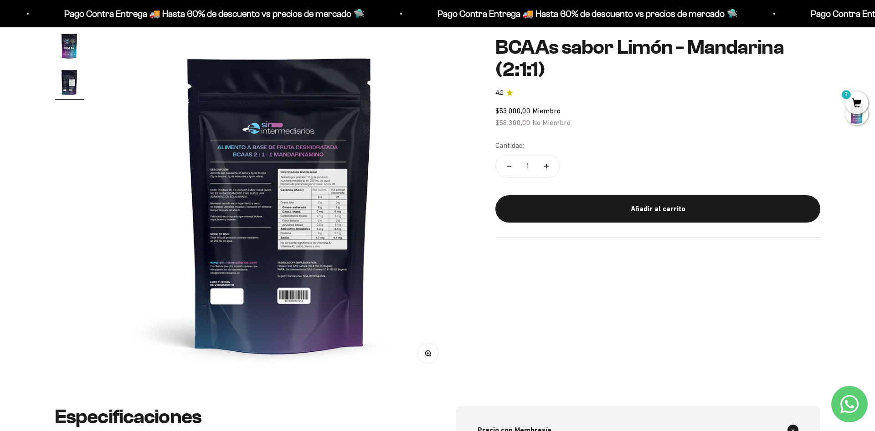
scroll to position [0, 357]
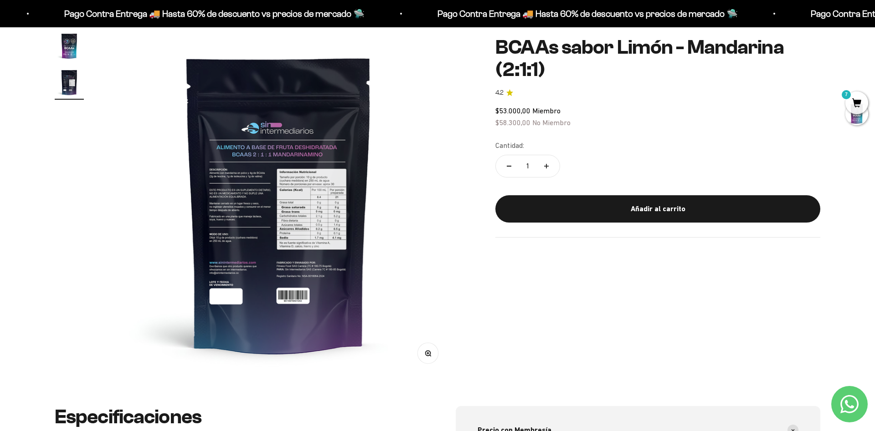
click at [853, 103] on span "7" at bounding box center [856, 103] width 23 height 23
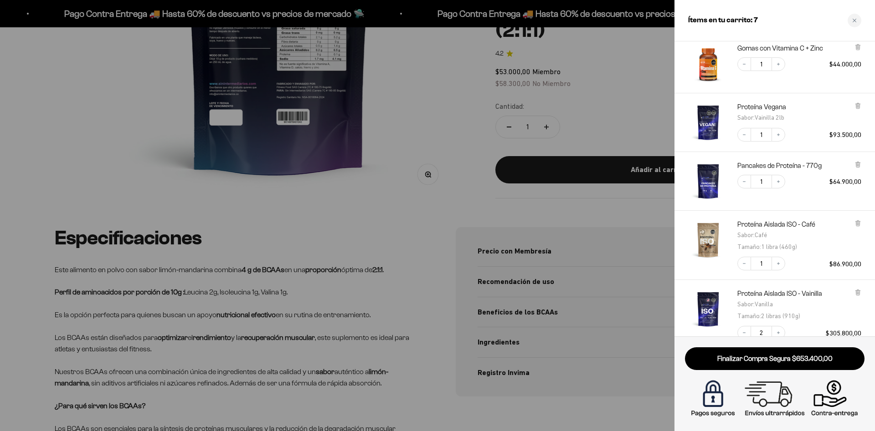
scroll to position [190, 0]
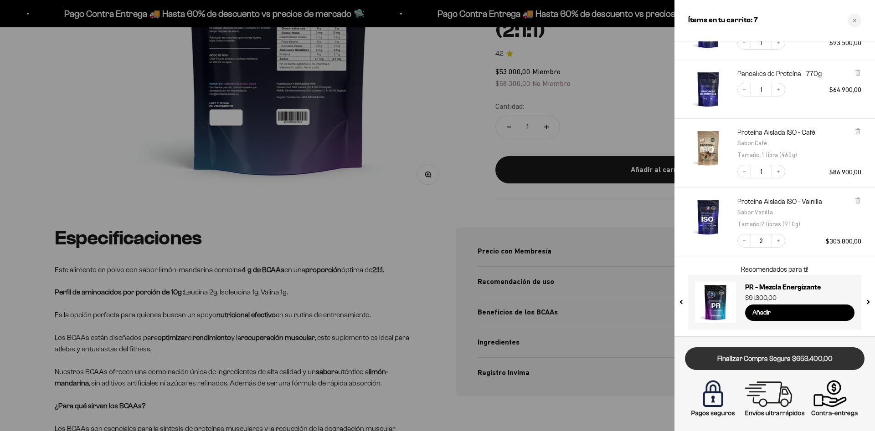
click at [748, 365] on link "Finalizar Compra Segura $653.400,00" at bounding box center [775, 359] width 180 height 23
